Goal: Check status: Check status

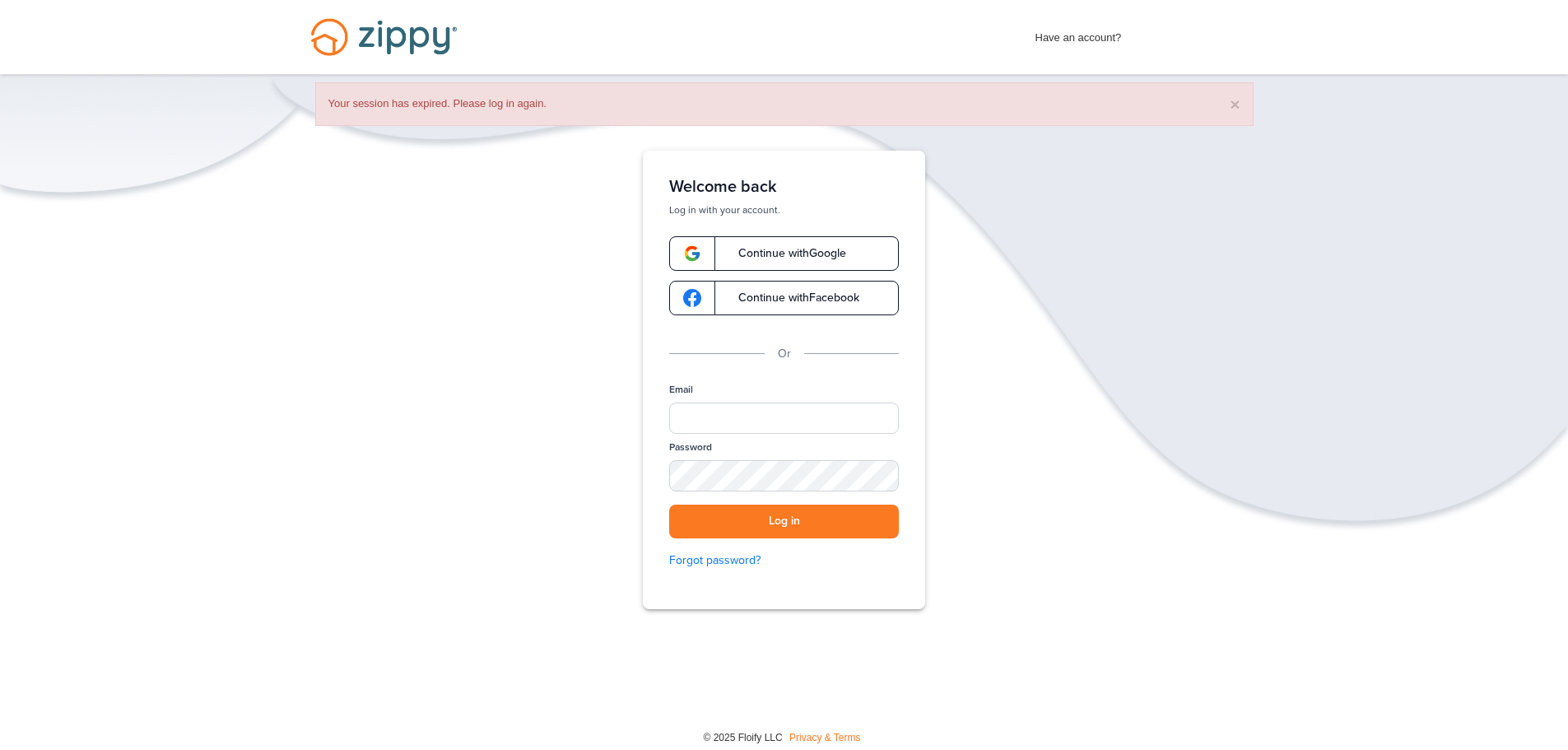
drag, startPoint x: 775, startPoint y: 247, endPoint x: 786, endPoint y: 246, distance: 11.0
click at [775, 248] on span "Continue with Google" at bounding box center [784, 254] width 124 height 12
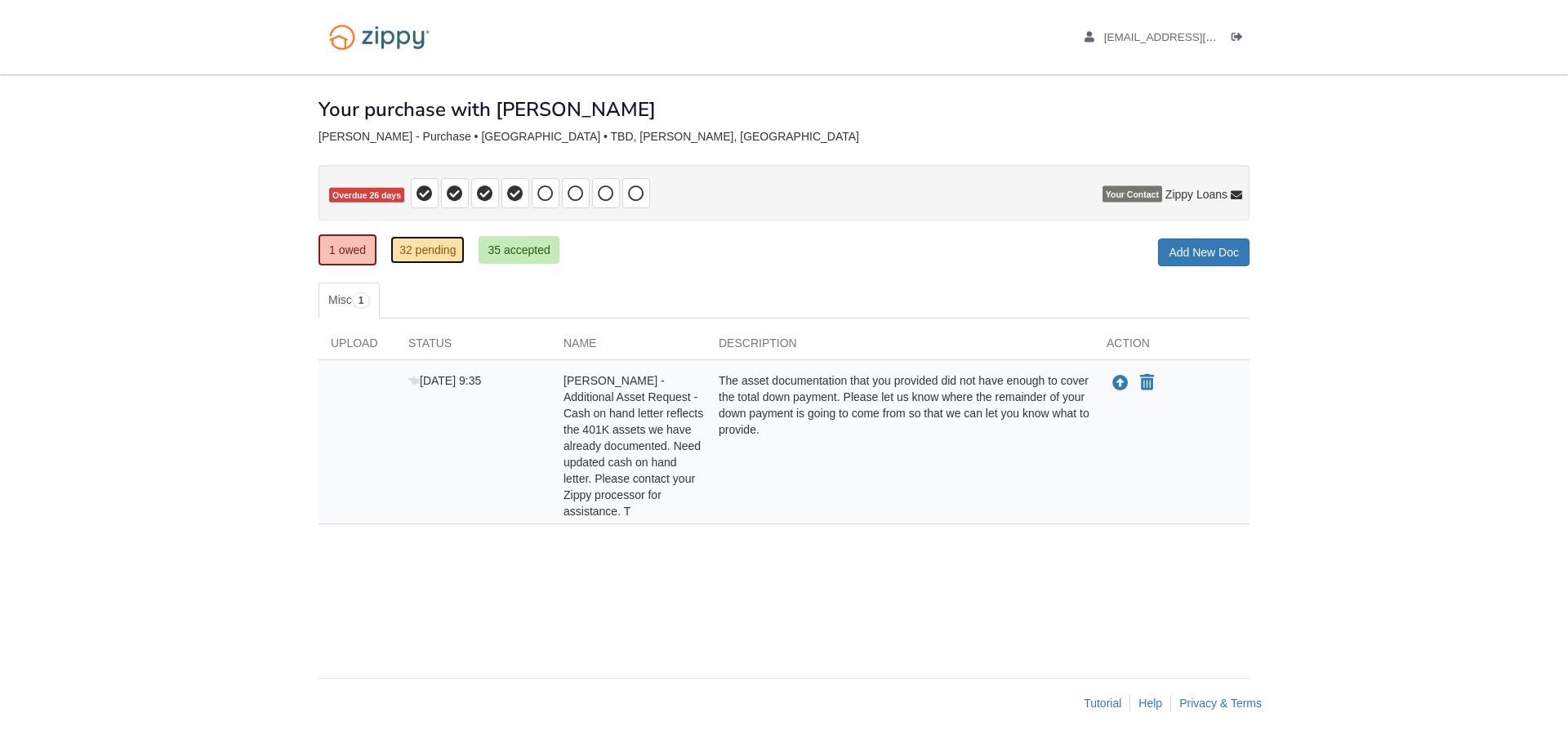
click at [410, 252] on link "32 pending" at bounding box center [427, 250] width 74 height 28
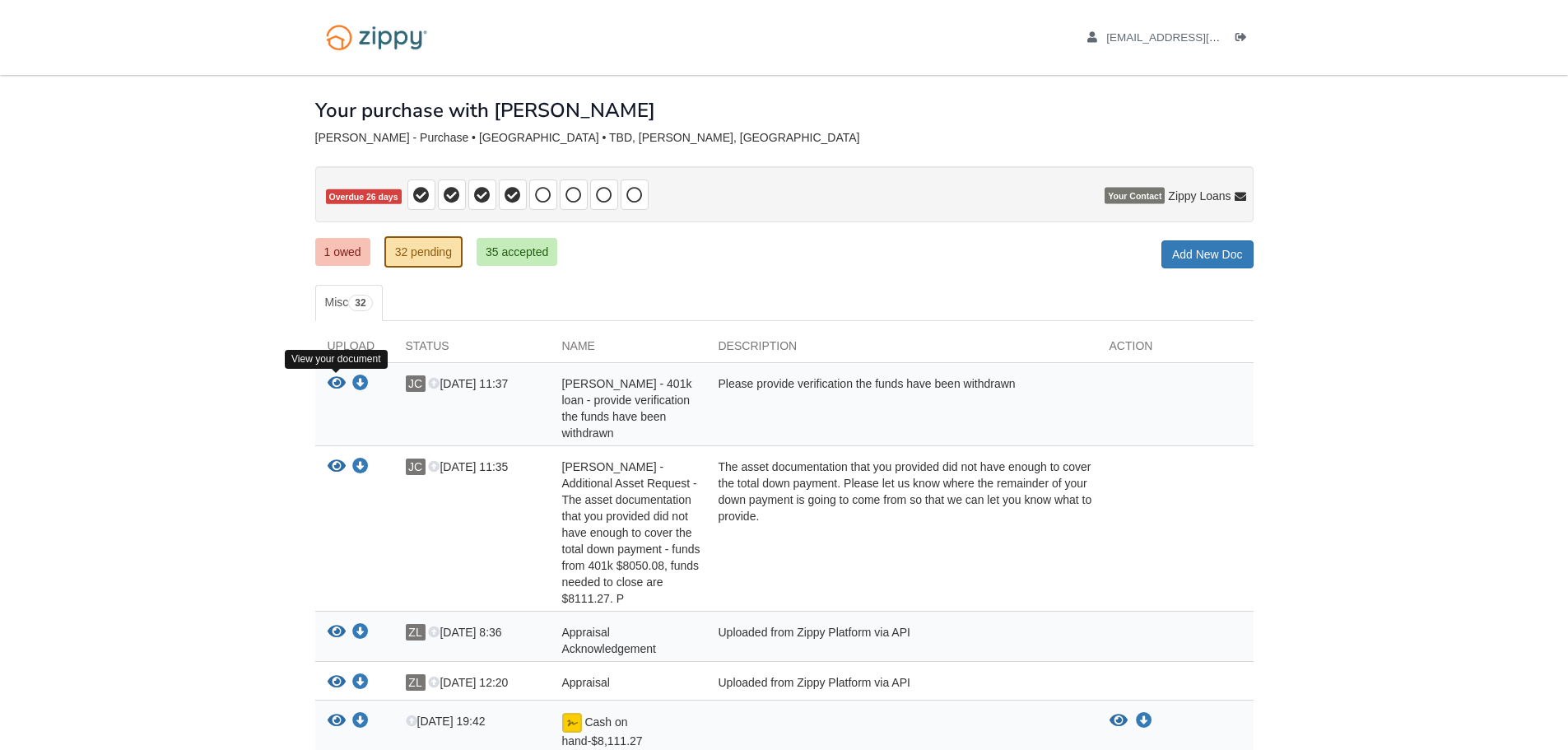
click at [340, 385] on icon "View Jennifer Carr - 401k loan - provide verification the funds have been withd…" at bounding box center [336, 383] width 18 height 17
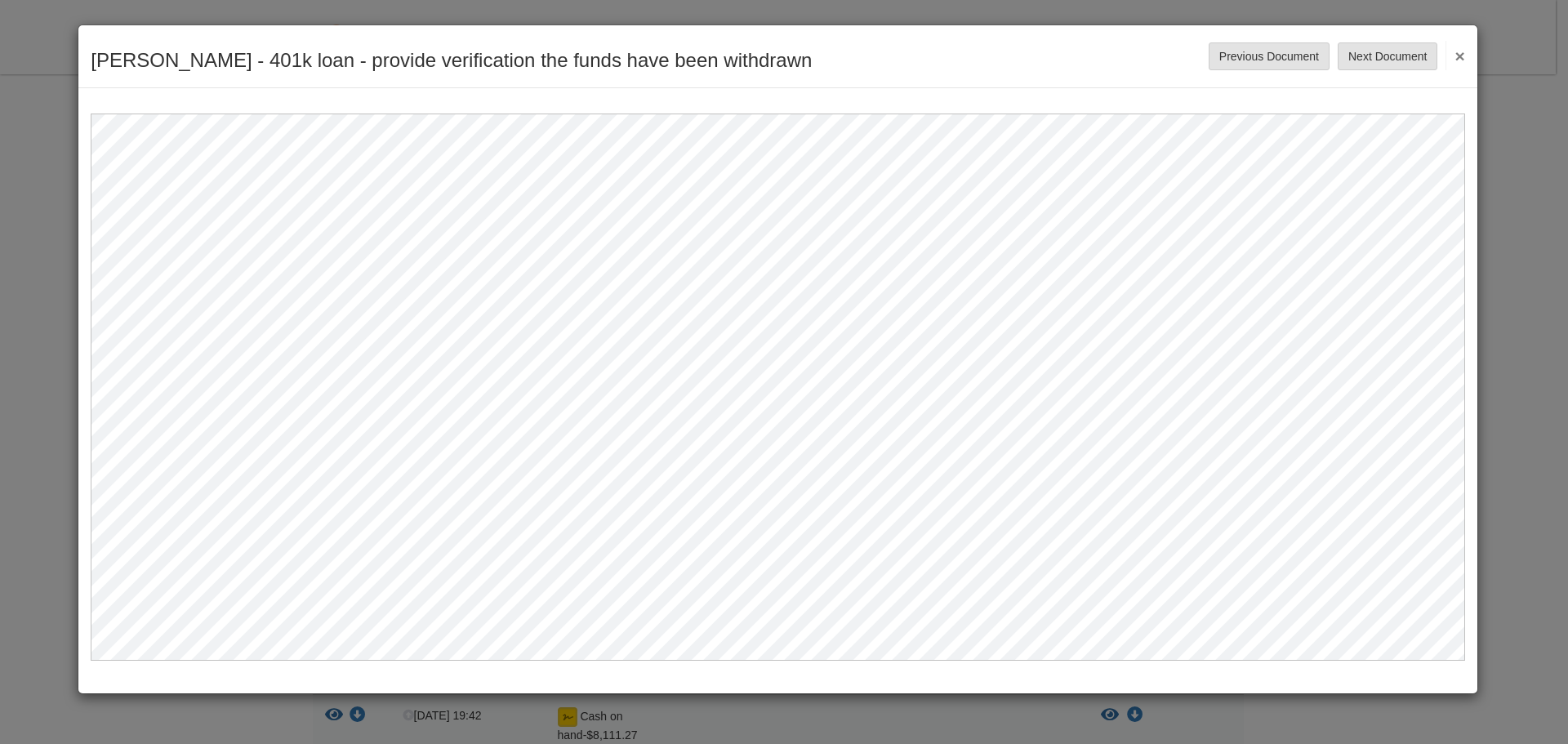
click at [1454, 55] on button "×" at bounding box center [1455, 55] width 19 height 30
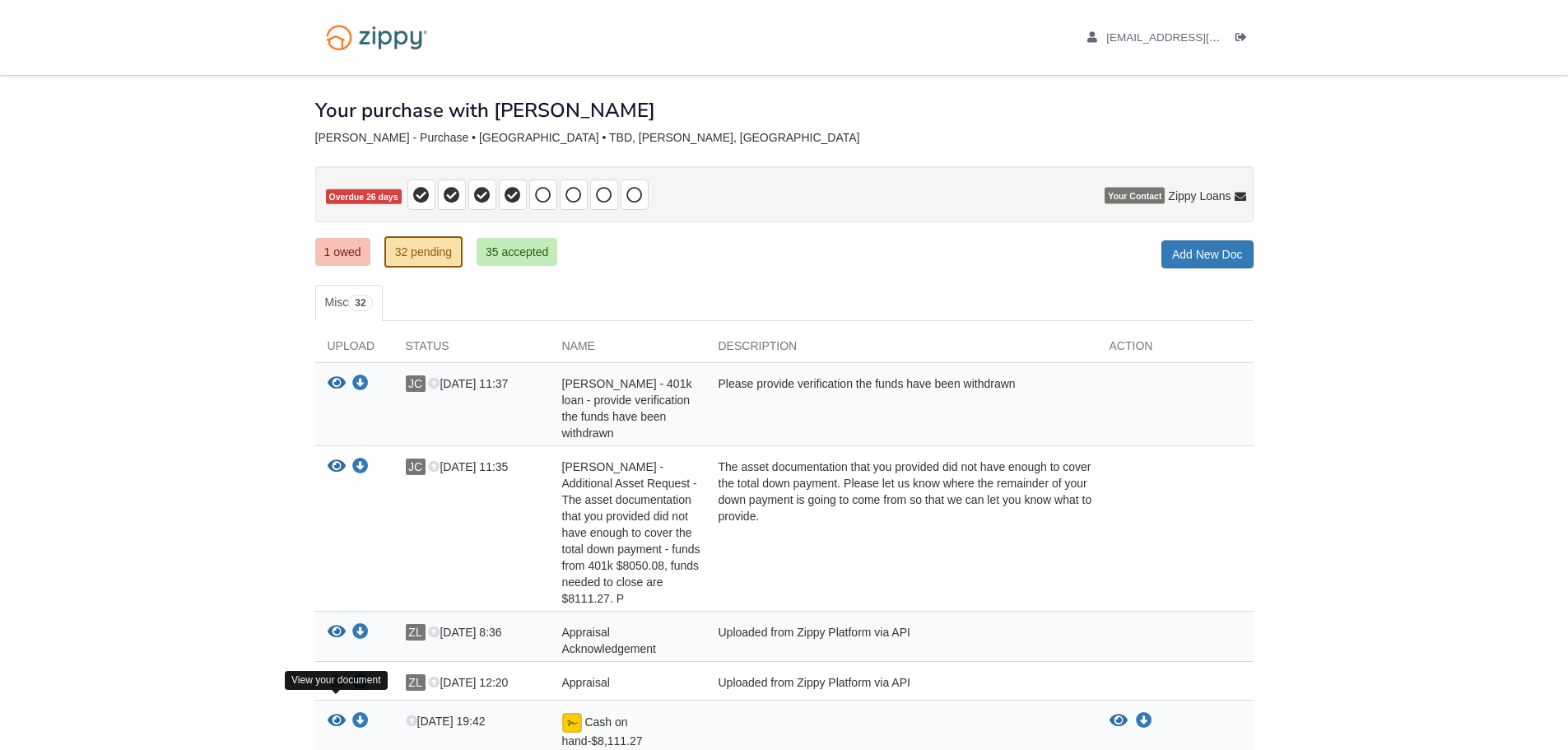
click at [337, 713] on icon "View Cash on hand-$8,111.27" at bounding box center [336, 721] width 18 height 17
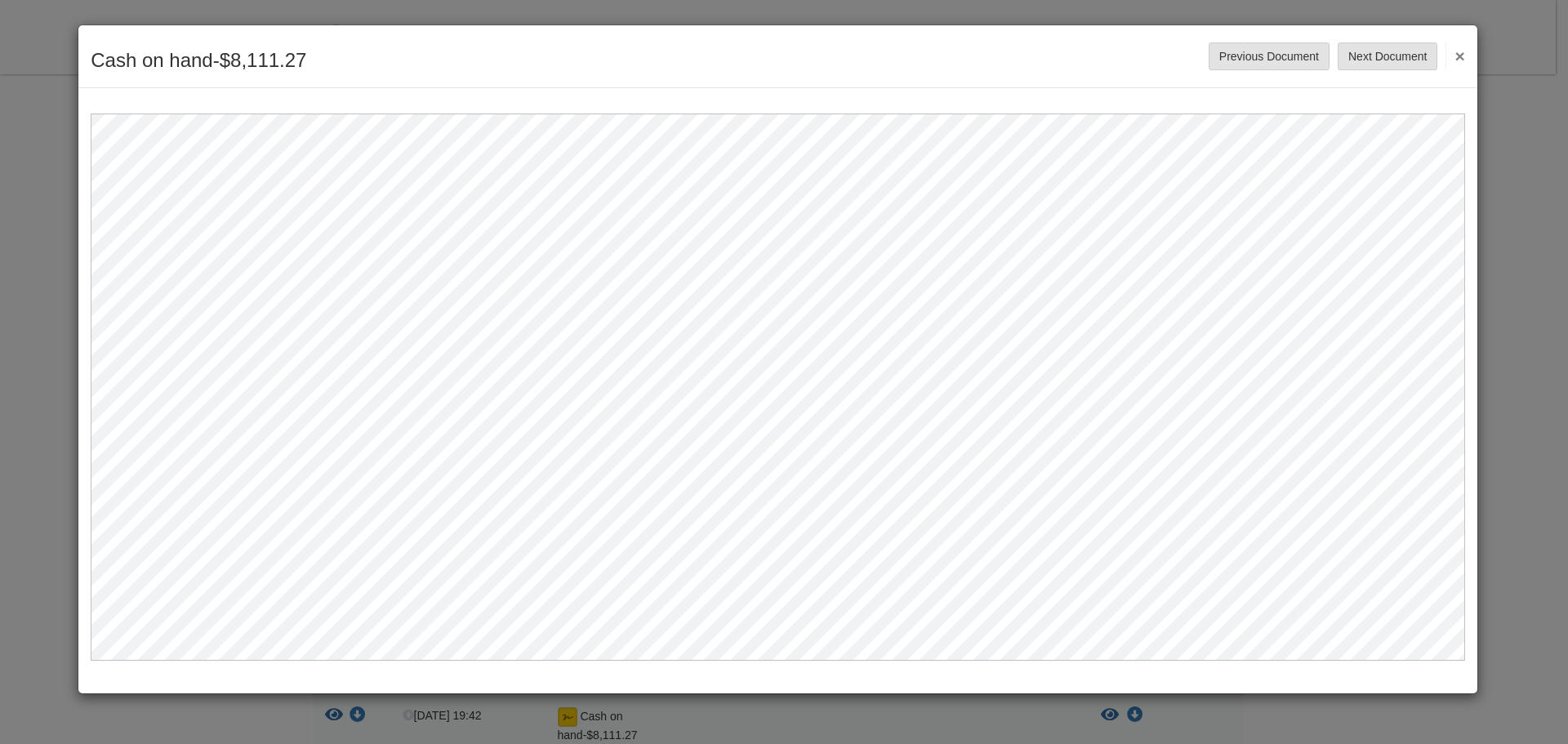
click at [1460, 55] on button "×" at bounding box center [1455, 55] width 19 height 30
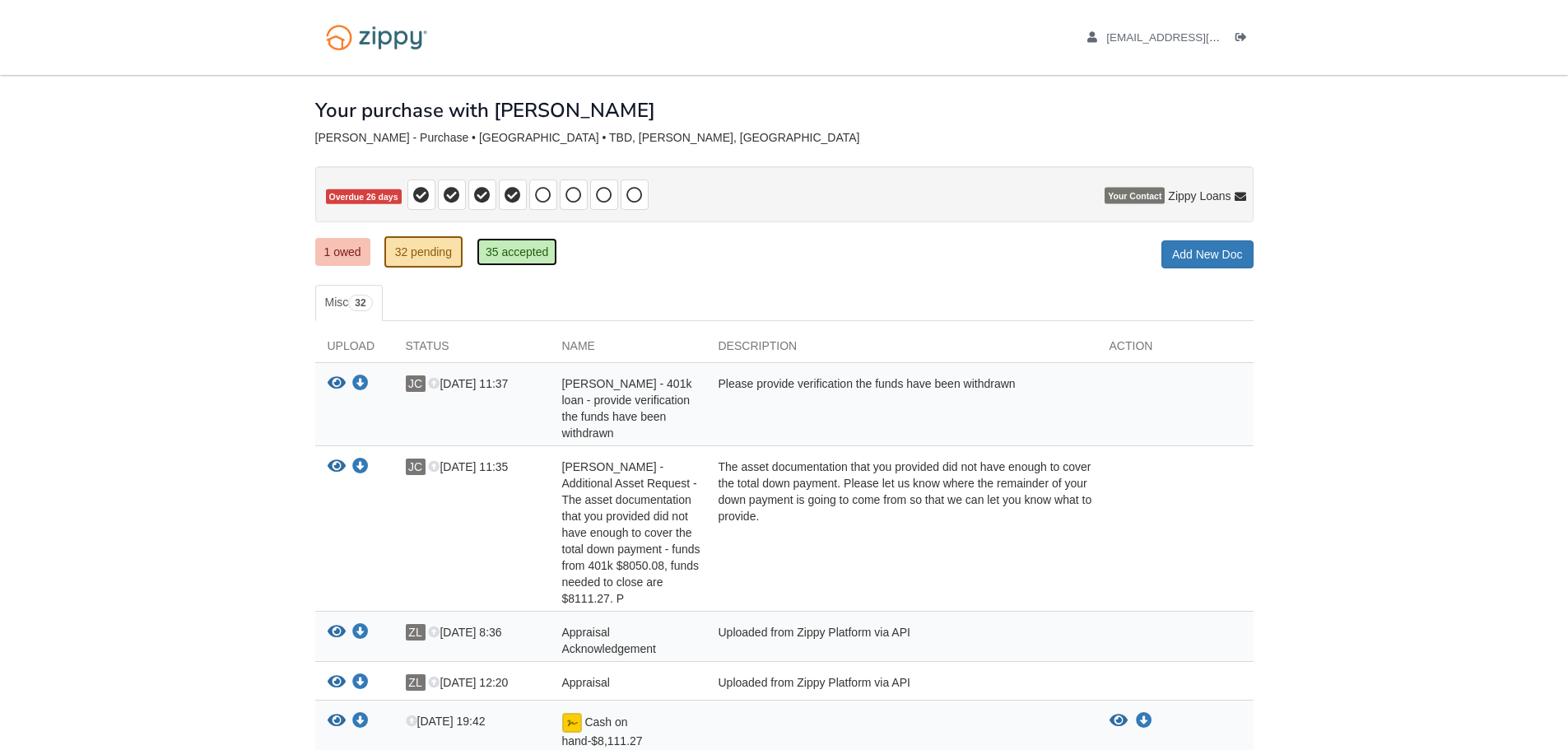
click at [527, 260] on link "35 accepted" at bounding box center [516, 252] width 81 height 28
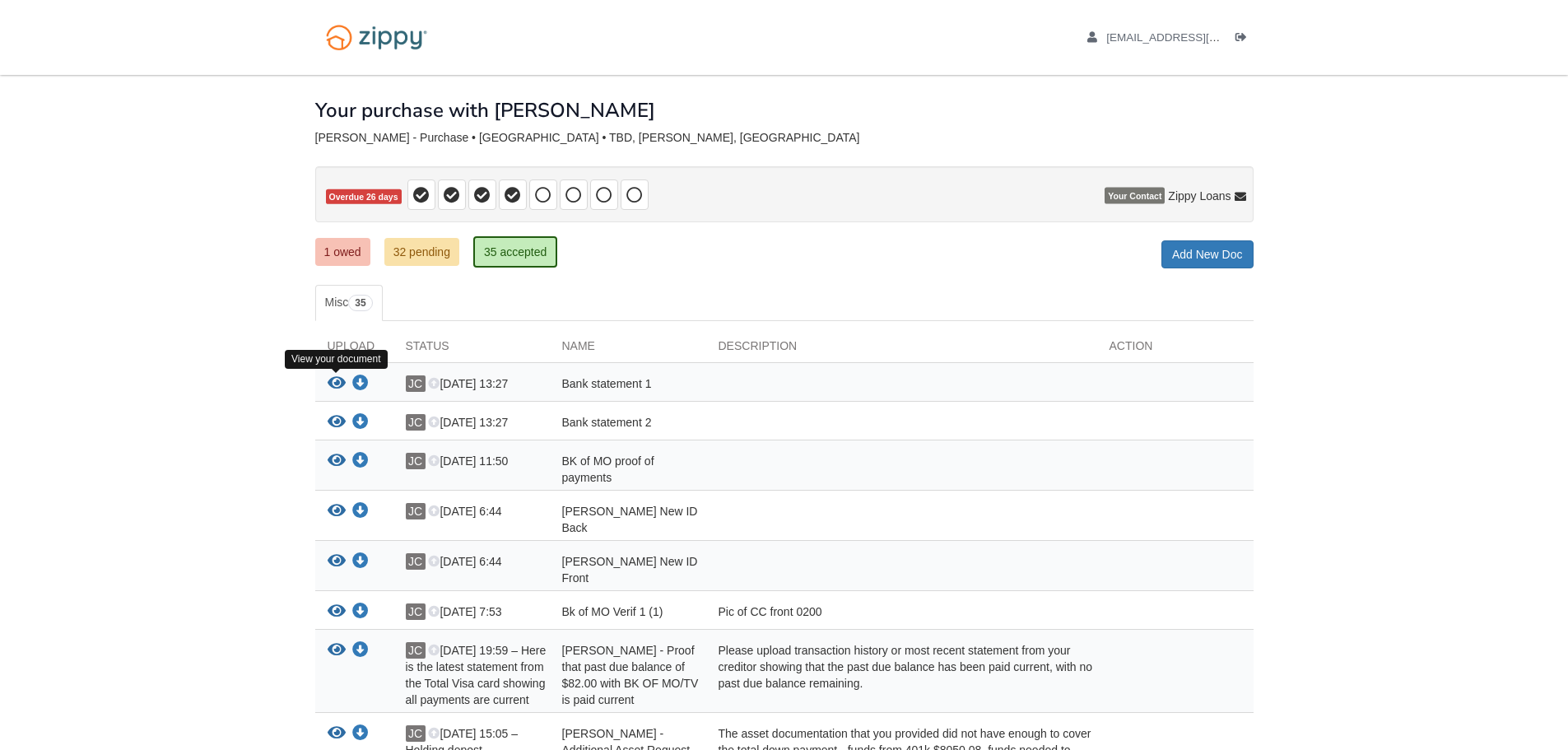
click at [332, 385] on icon "View Bank statement 1" at bounding box center [336, 383] width 18 height 17
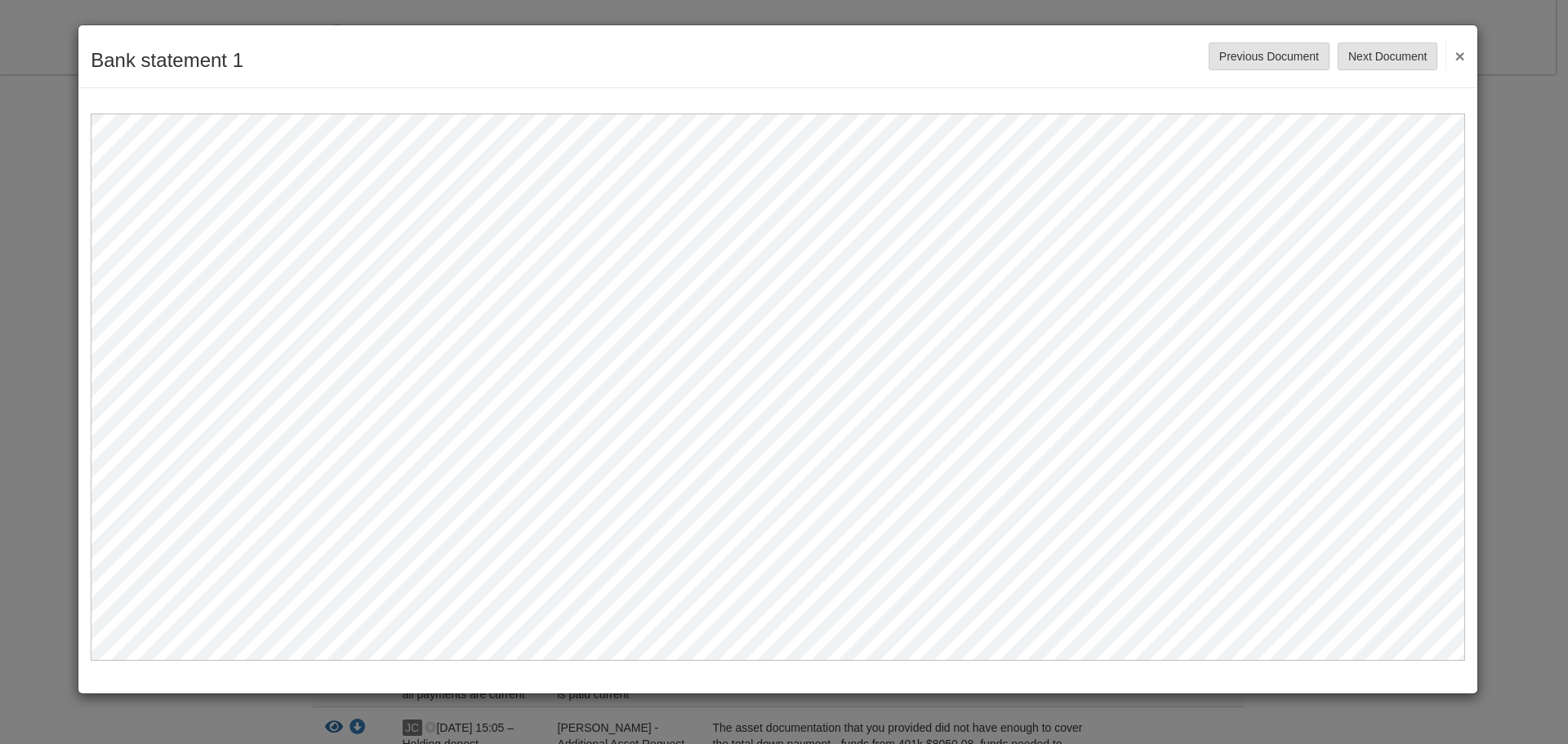
click at [1455, 55] on button "×" at bounding box center [1455, 55] width 19 height 30
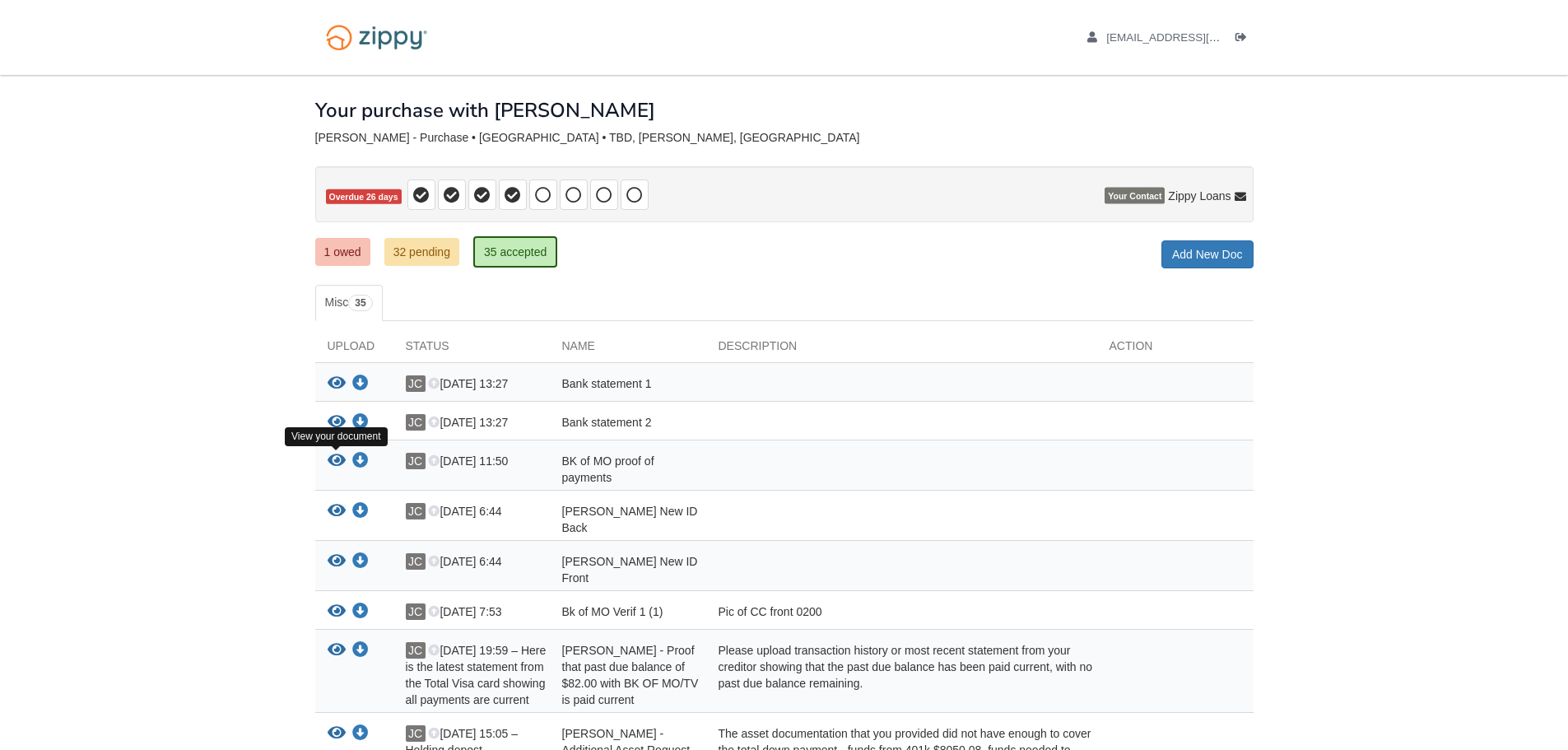
click at [337, 468] on icon "View BK of MO proof of payments" at bounding box center [336, 461] width 18 height 17
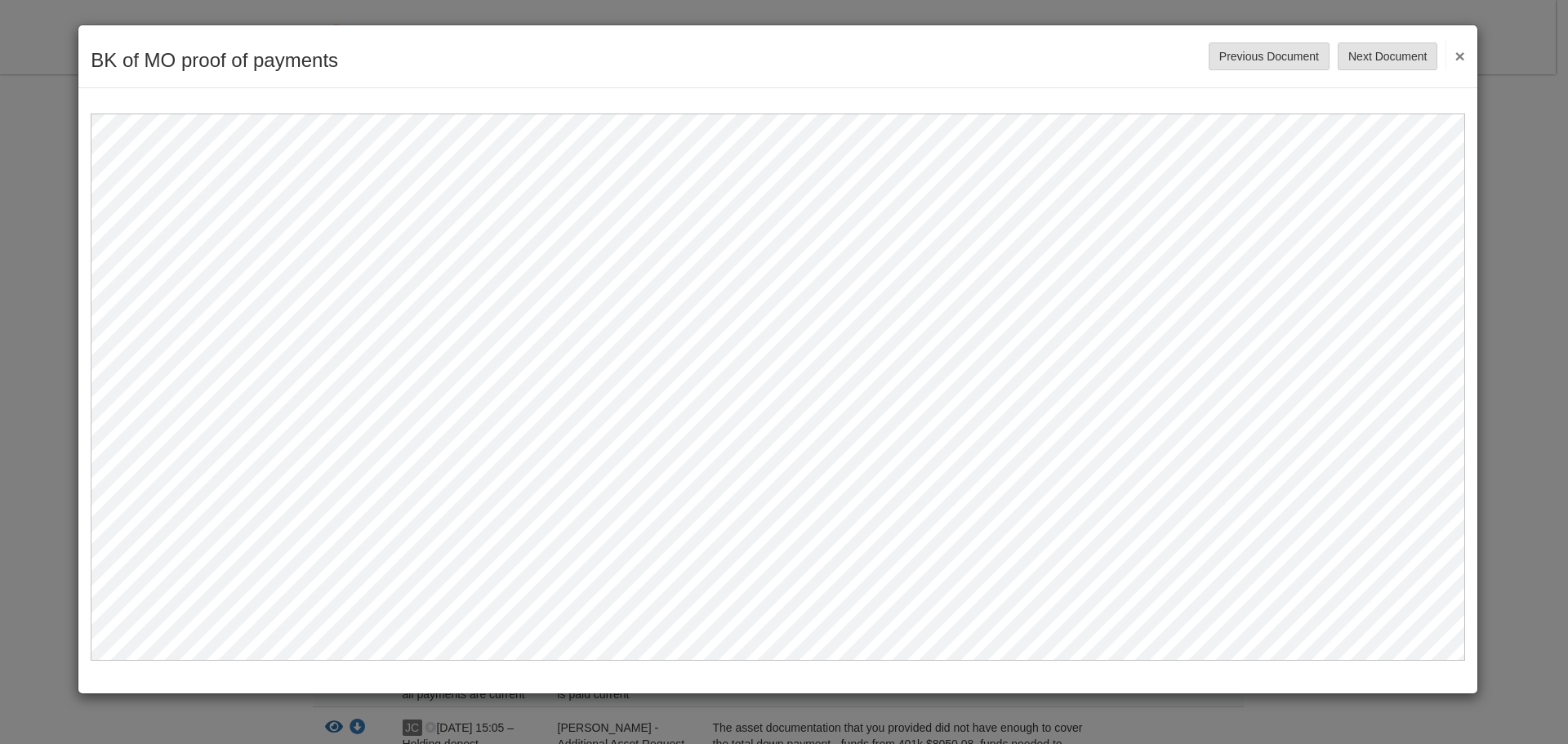
click at [1457, 60] on button "×" at bounding box center [1455, 55] width 19 height 30
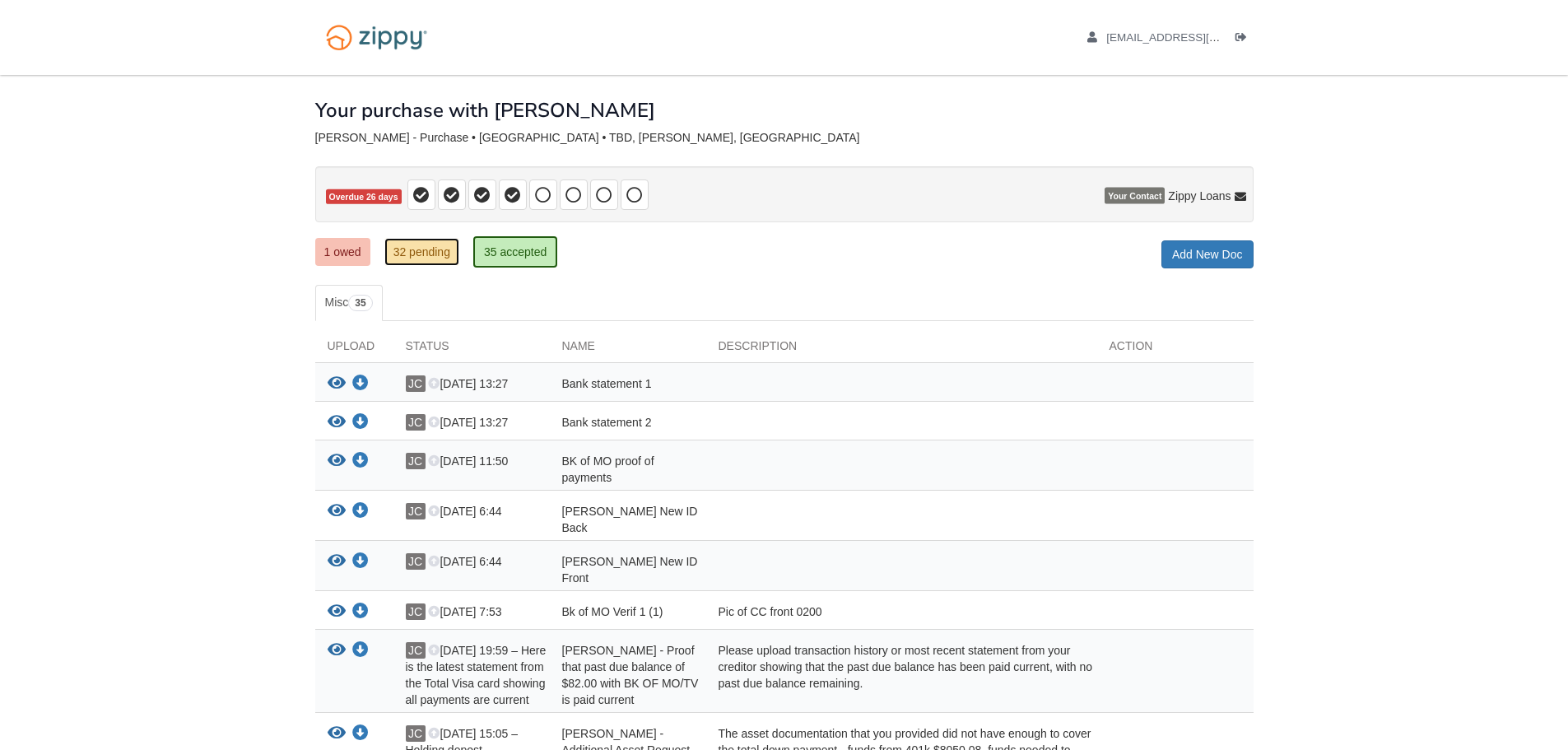
click at [411, 249] on link "32 pending" at bounding box center [422, 252] width 75 height 28
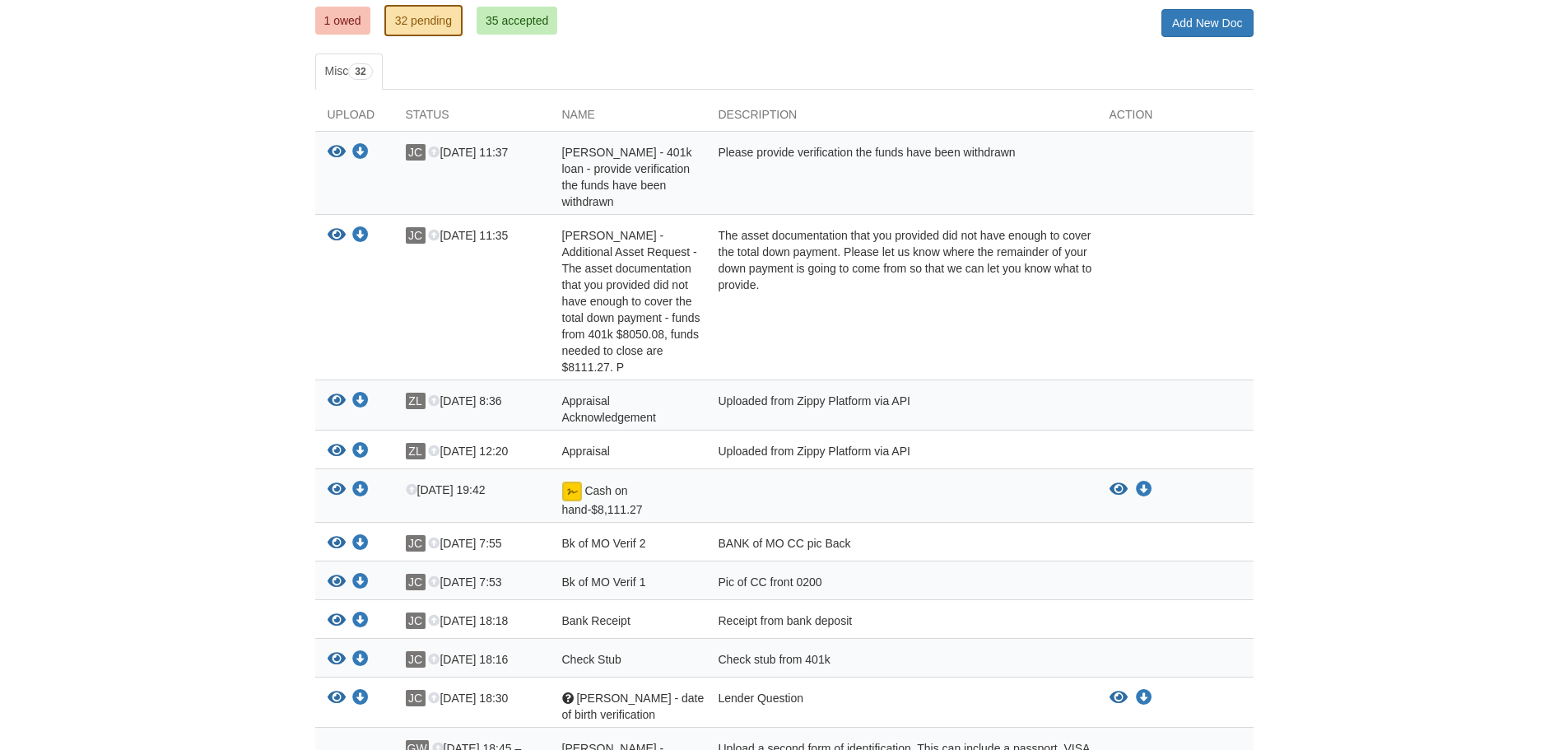
scroll to position [149, 0]
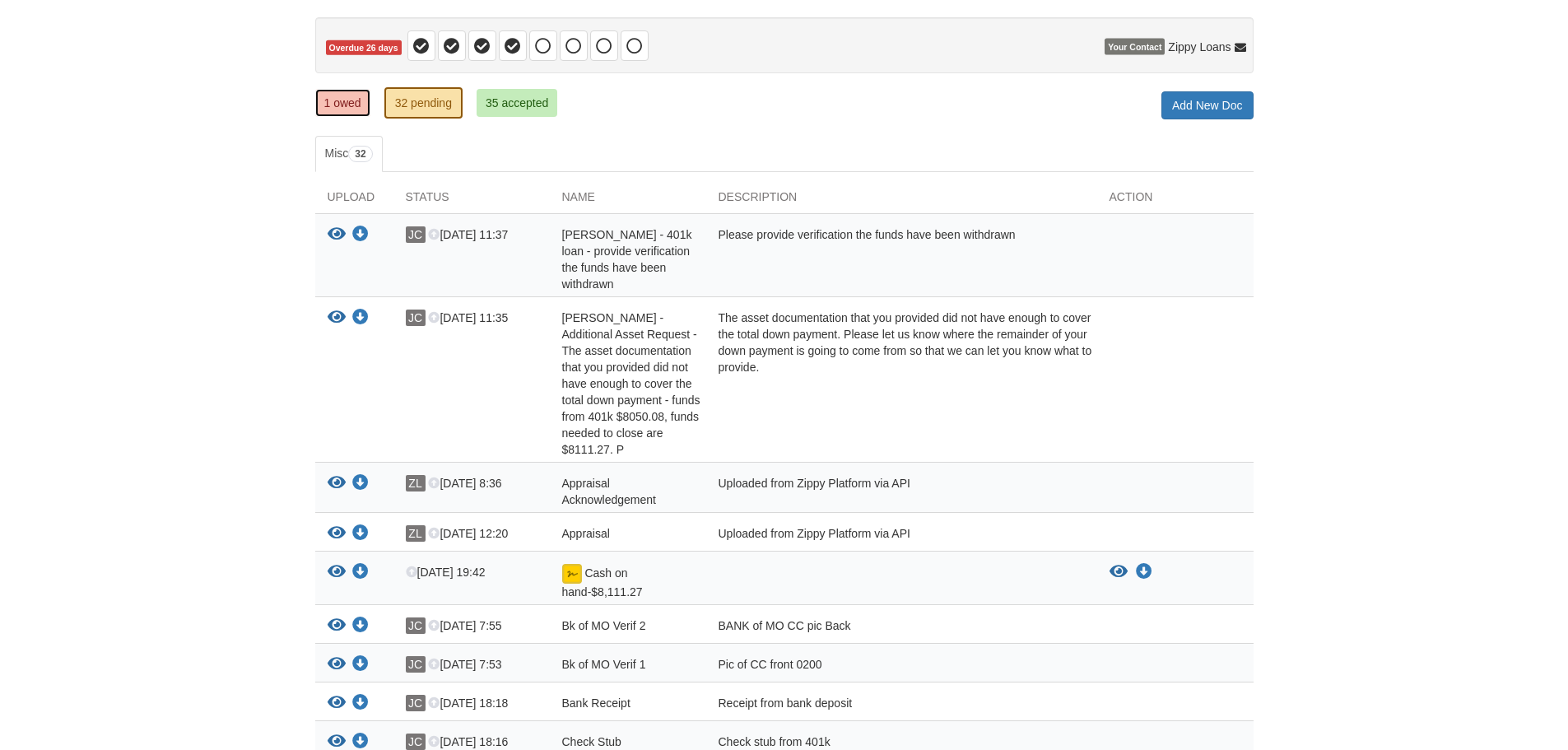
click at [334, 109] on link "1 owed" at bounding box center [342, 102] width 55 height 28
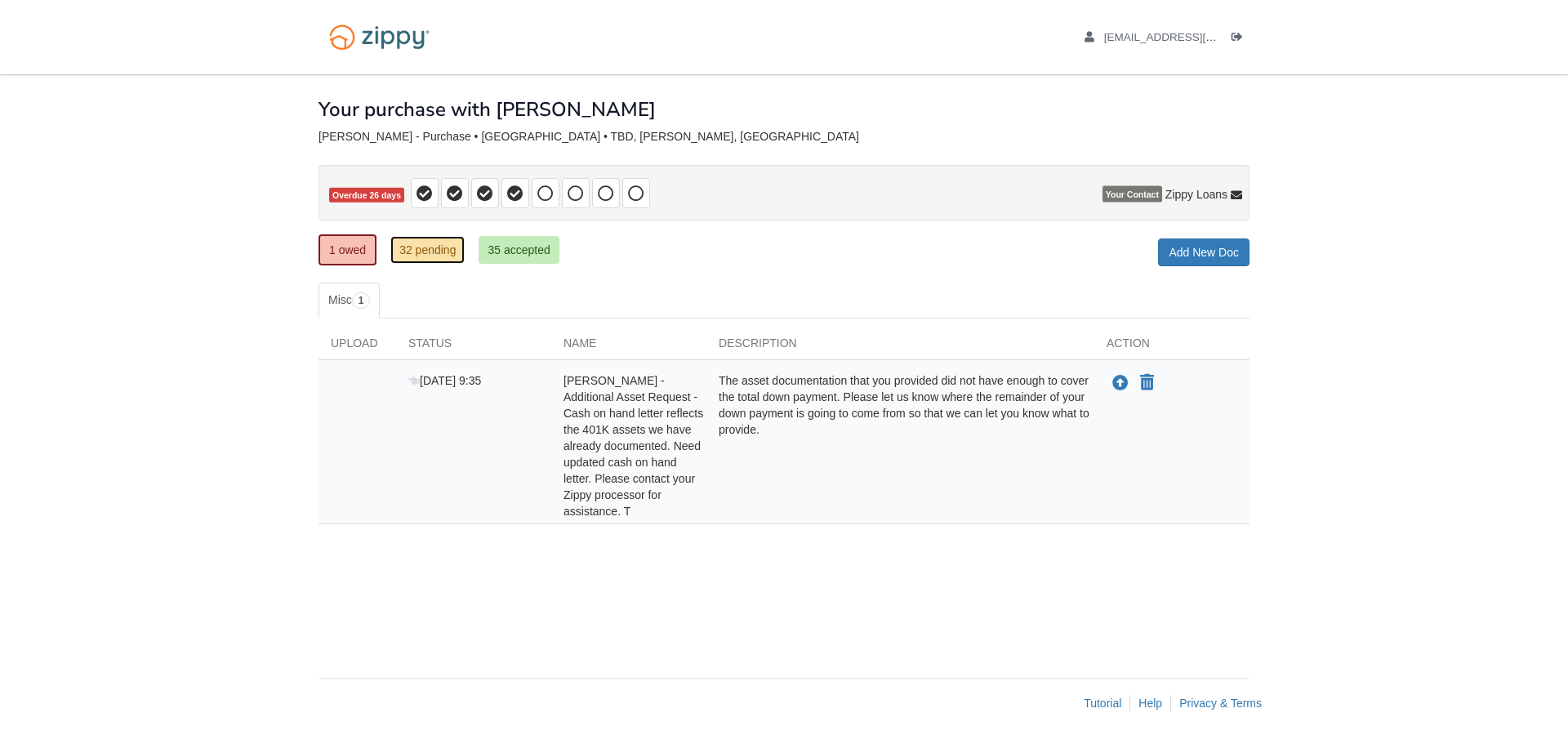
click at [418, 251] on link "32 pending" at bounding box center [427, 250] width 74 height 28
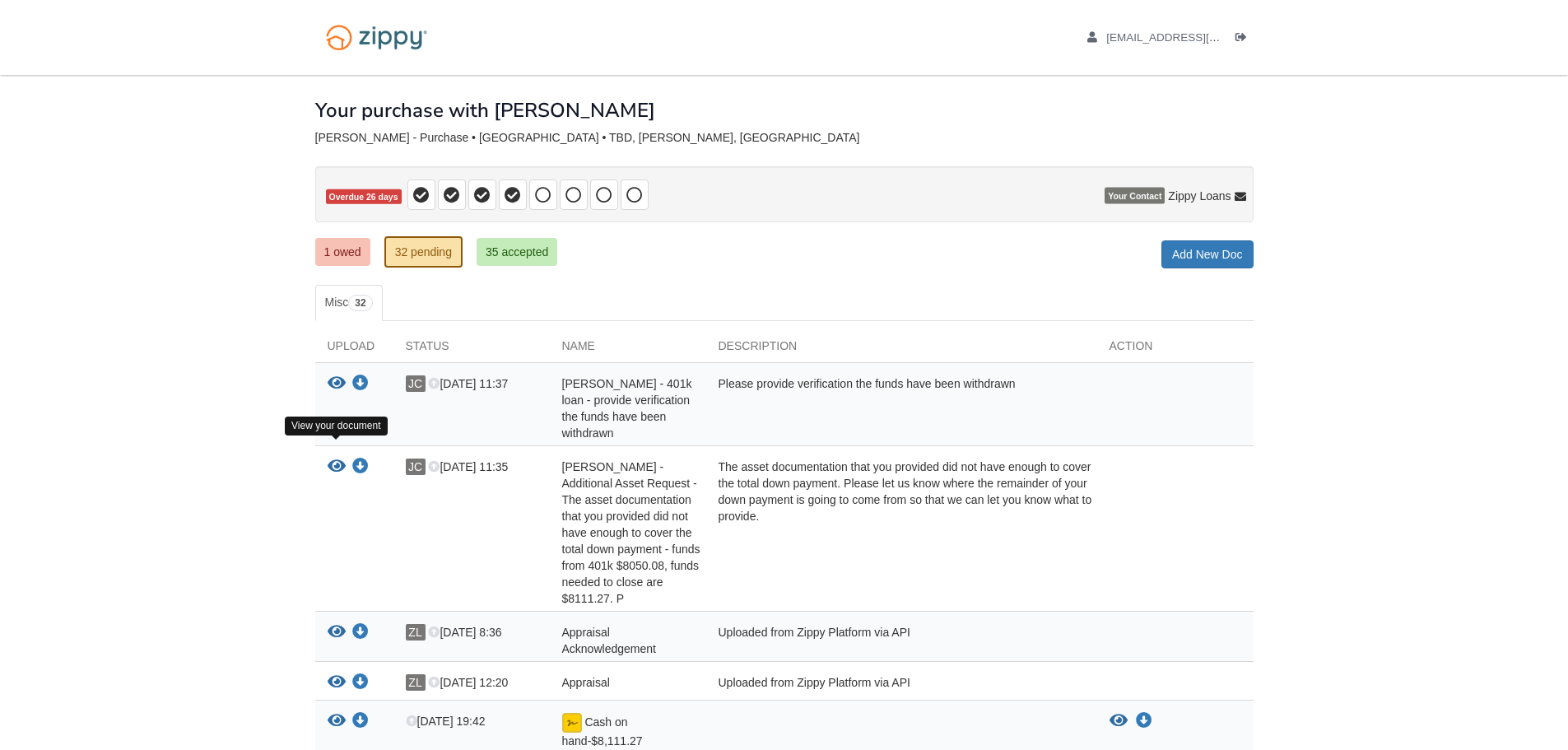
click at [335, 459] on icon "View Gail Wrona - Additional Asset Request - The asset documentation that you p…" at bounding box center [336, 467] width 18 height 17
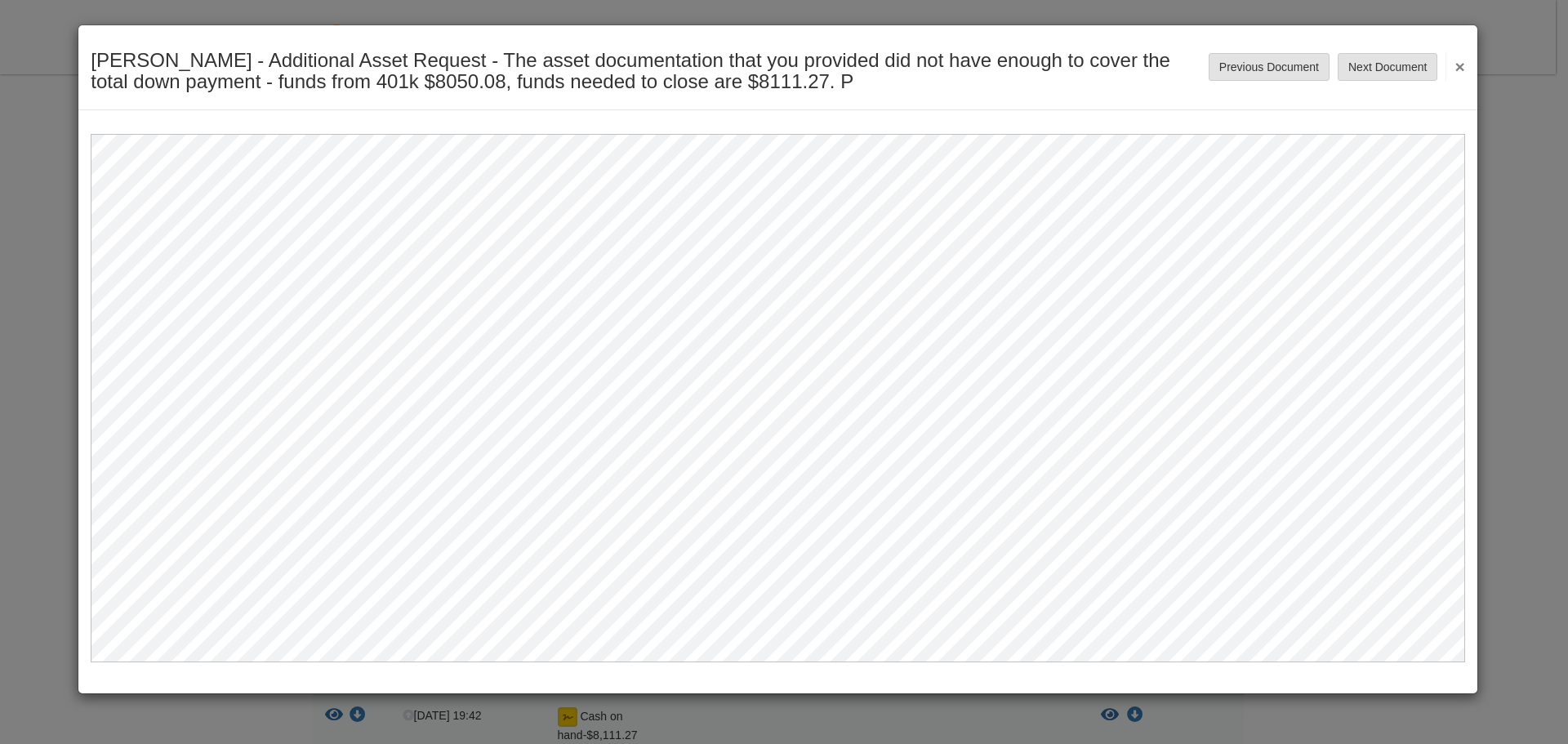
click at [1461, 71] on button "×" at bounding box center [1455, 66] width 19 height 30
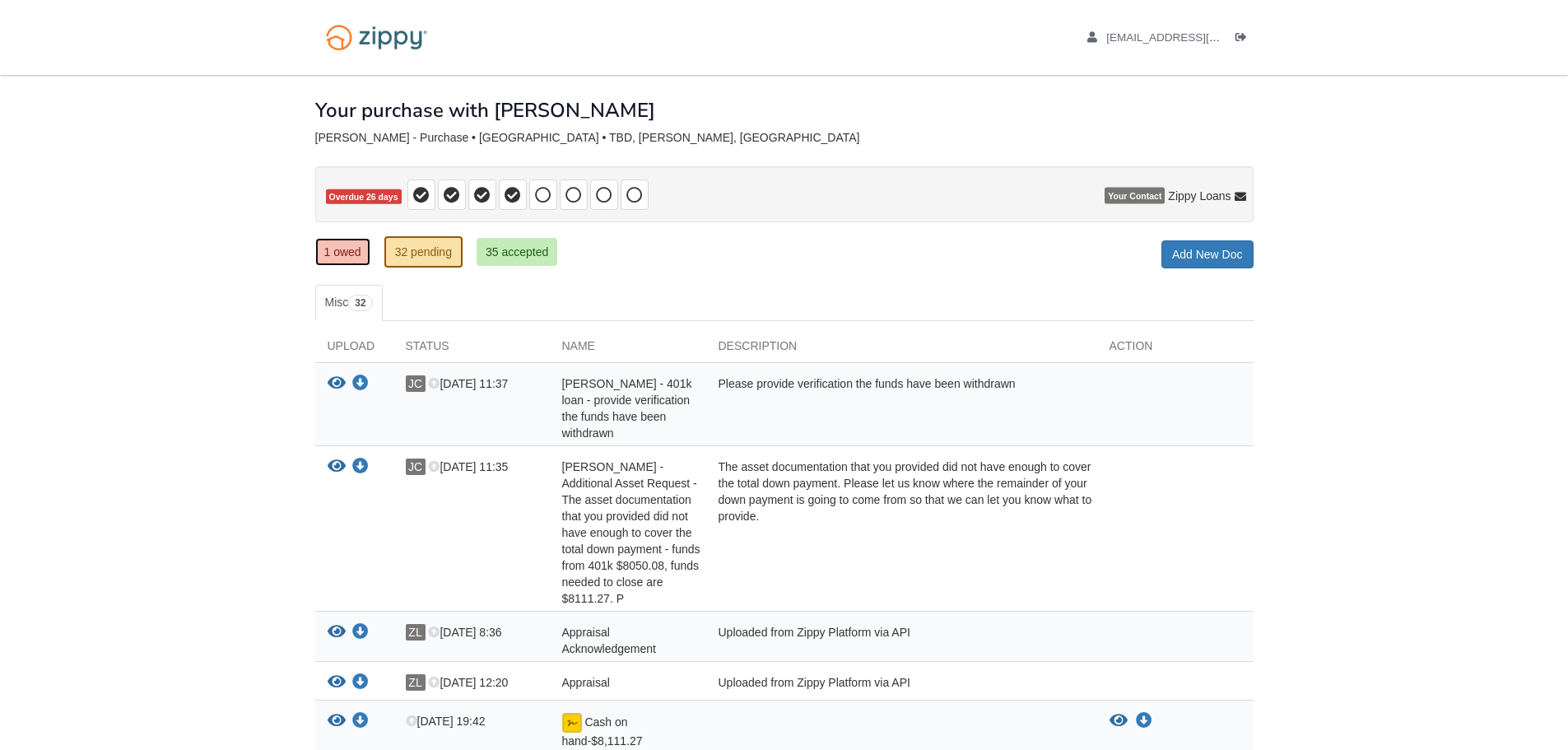
drag, startPoint x: 322, startPoint y: 247, endPoint x: 323, endPoint y: 289, distance: 42.0
click at [322, 247] on link "1 owed" at bounding box center [342, 252] width 55 height 28
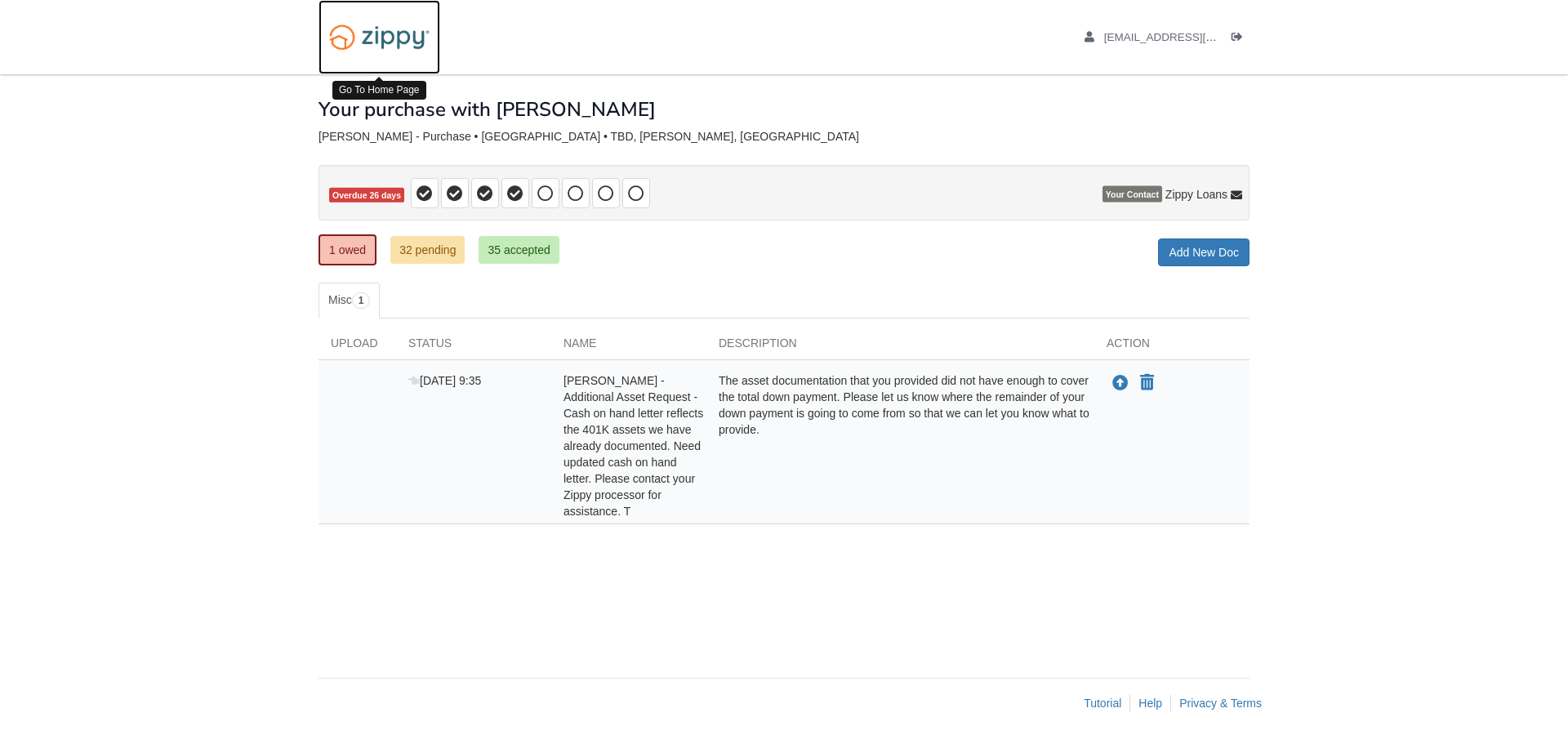
click at [381, 49] on img at bounding box center [379, 37] width 121 height 41
